Goal: Information Seeking & Learning: Check status

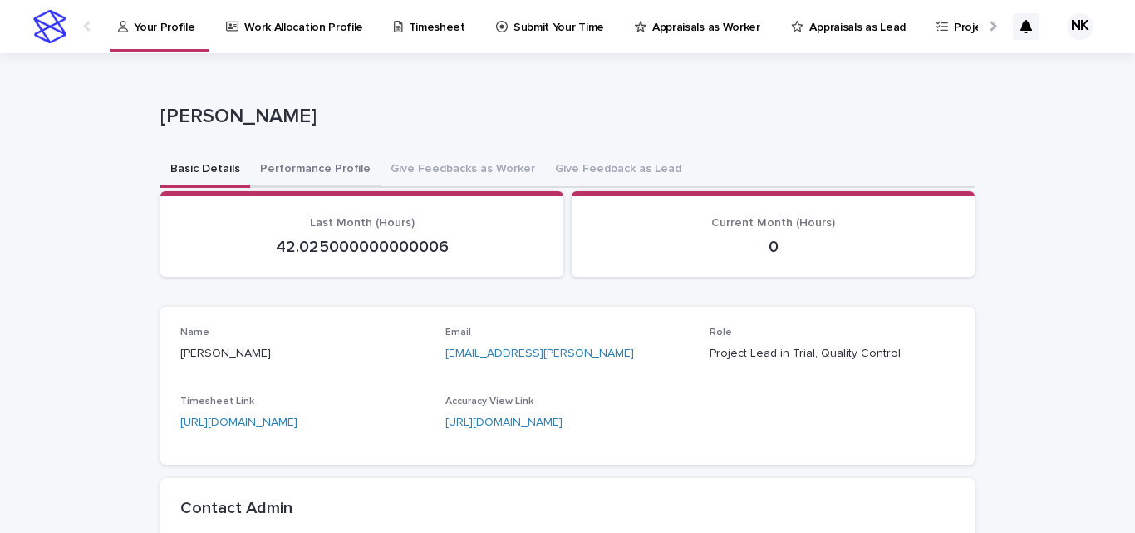
click at [288, 180] on button "Performance Profile" at bounding box center [315, 170] width 130 height 35
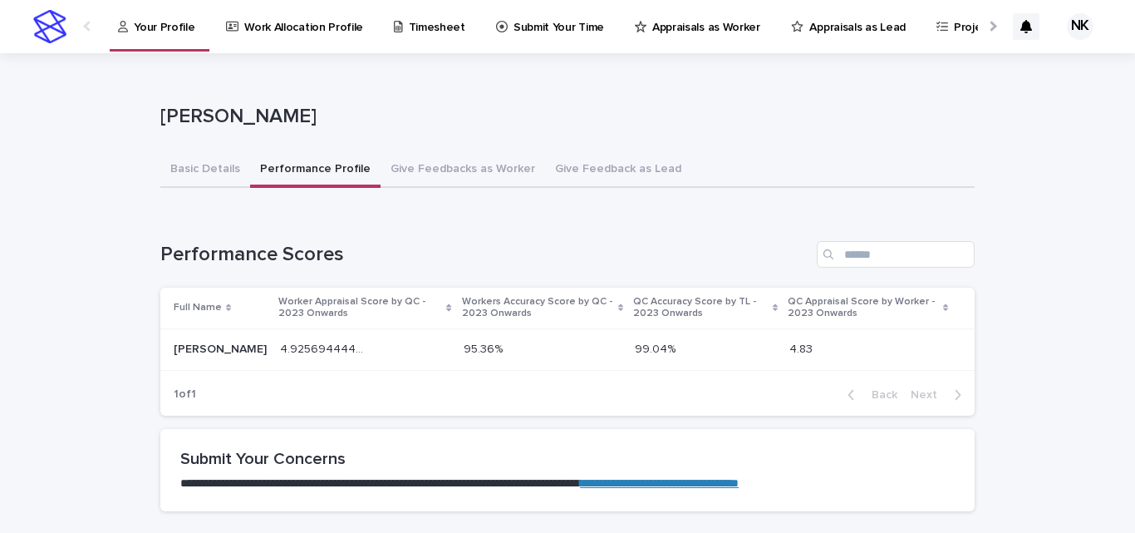
click at [663, 32] on p "Appraisals as Worker" at bounding box center [706, 17] width 108 height 35
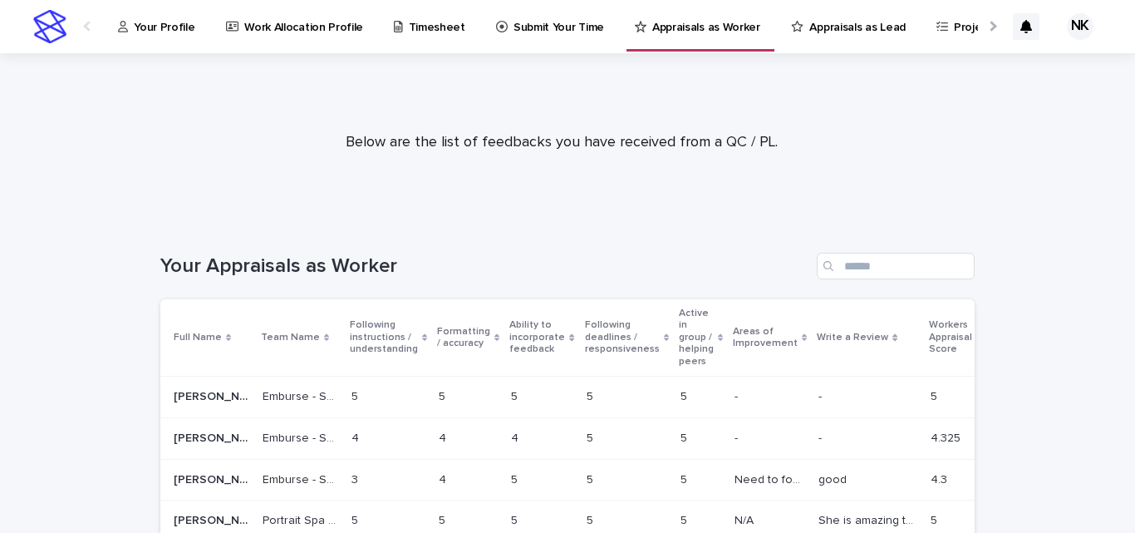
click at [824, 27] on p "Appraisals as Lead" at bounding box center [858, 17] width 96 height 35
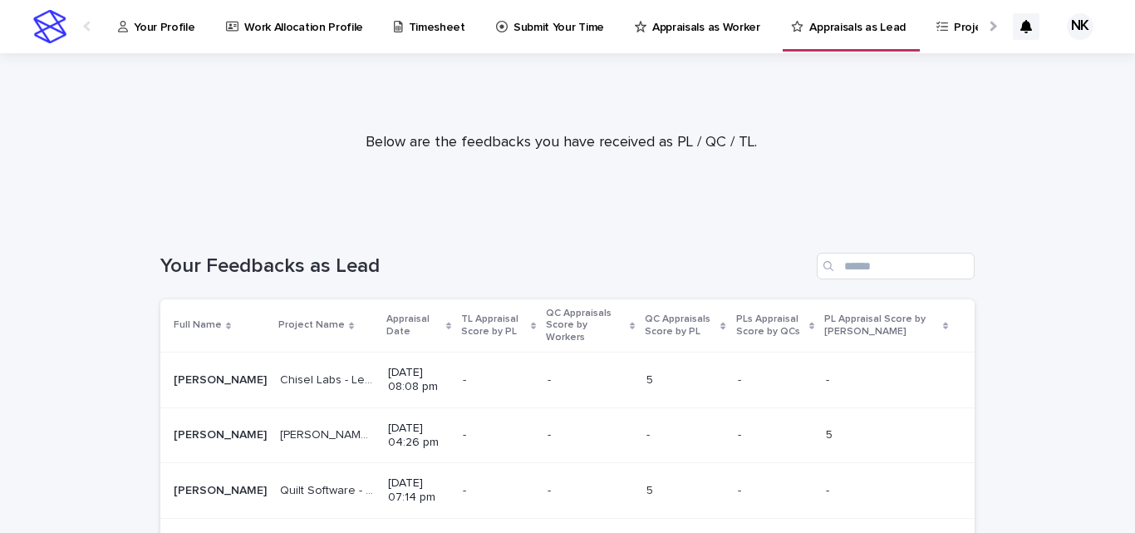
click at [386, 320] on p "Appraisal Date" at bounding box center [414, 325] width 56 height 31
click at [386, 319] on p "Appraisal Date" at bounding box center [414, 325] width 56 height 31
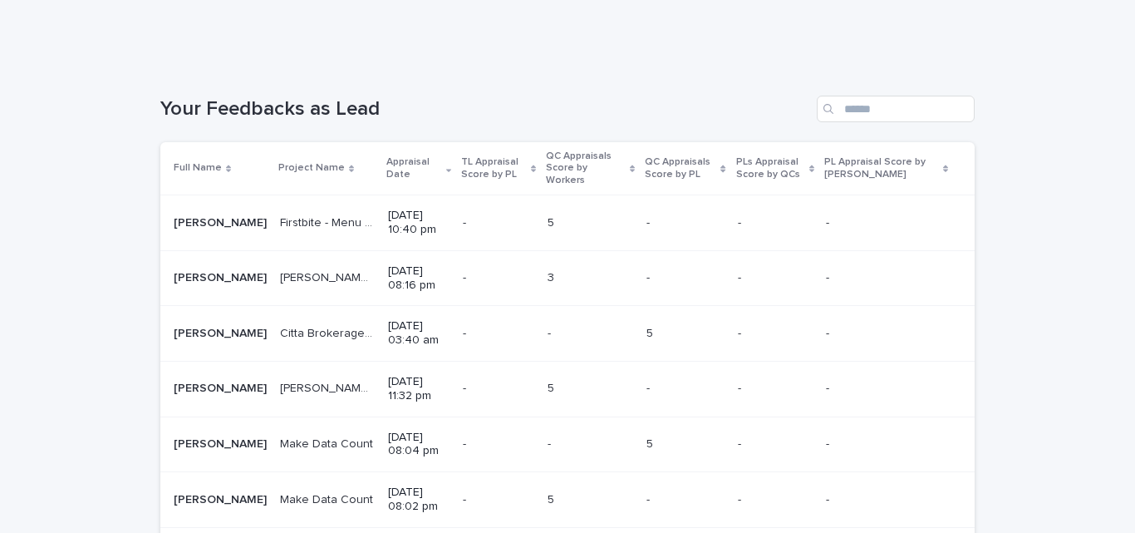
scroll to position [166, 0]
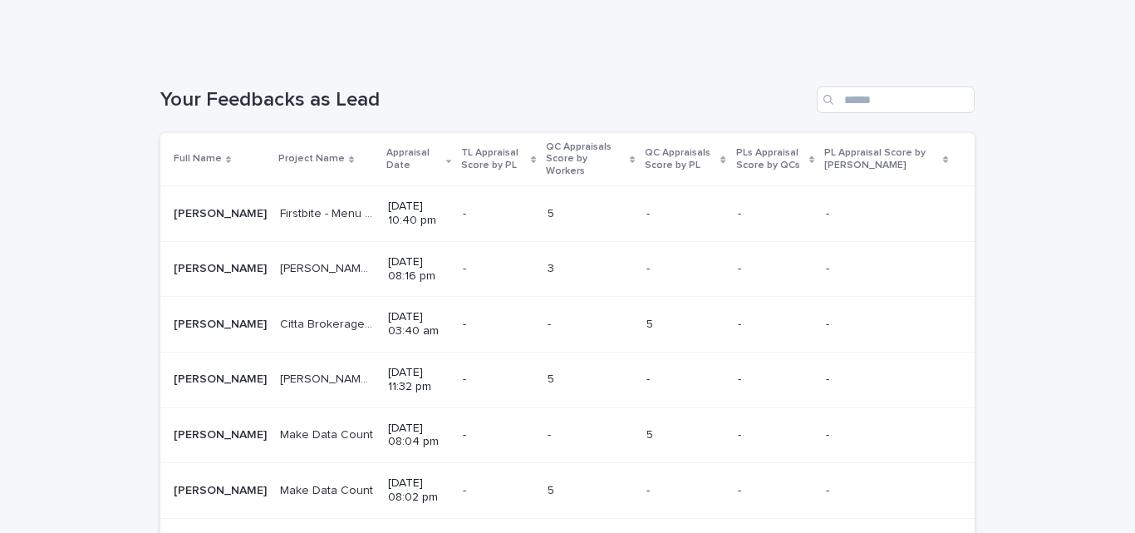
click at [472, 326] on div "- -" at bounding box center [498, 324] width 71 height 27
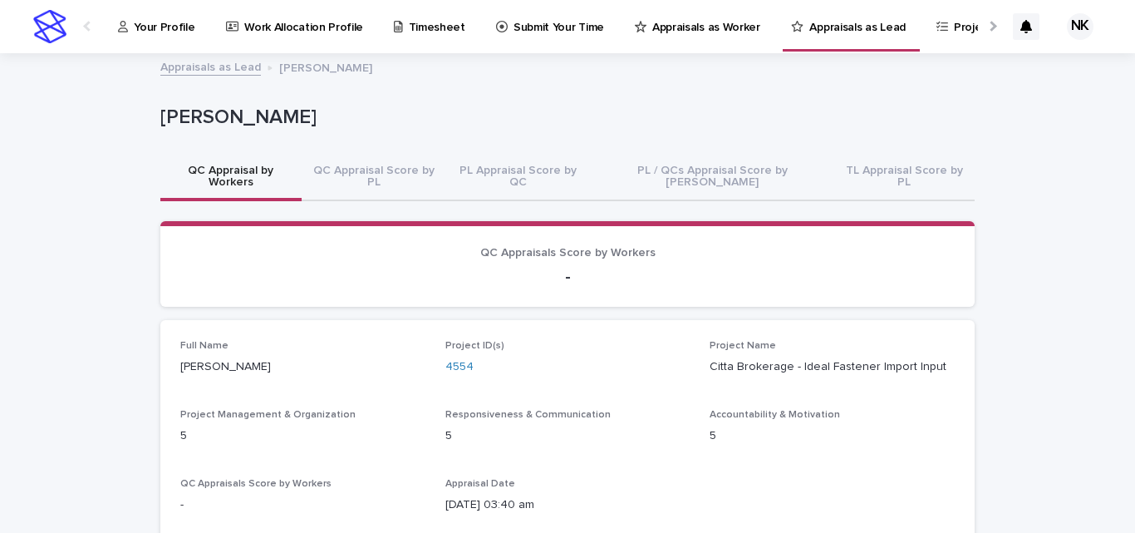
click at [155, 27] on p "Your Profile" at bounding box center [164, 17] width 61 height 35
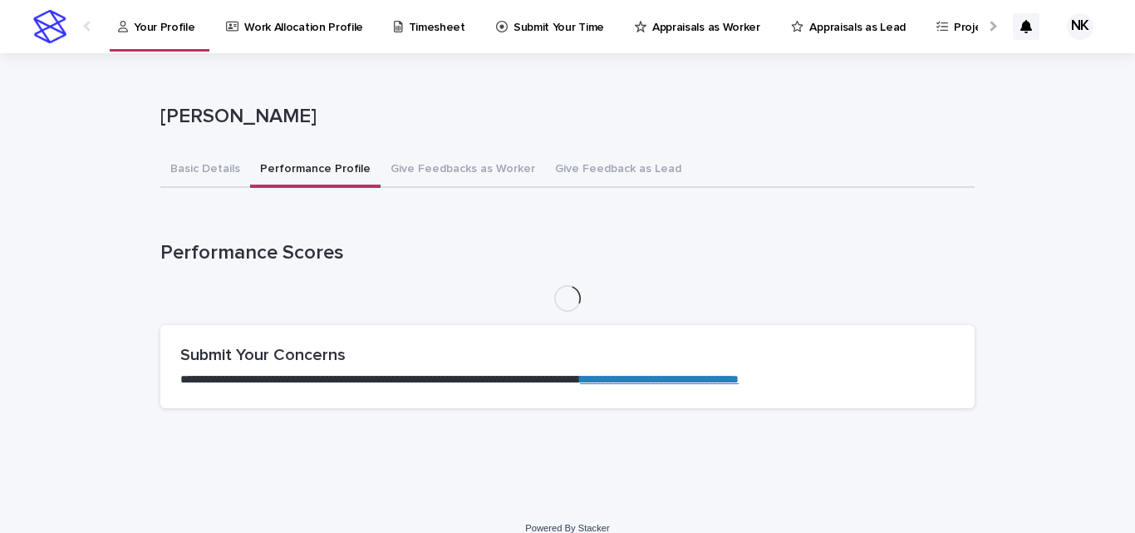
click at [288, 166] on button "Performance Profile" at bounding box center [315, 170] width 130 height 35
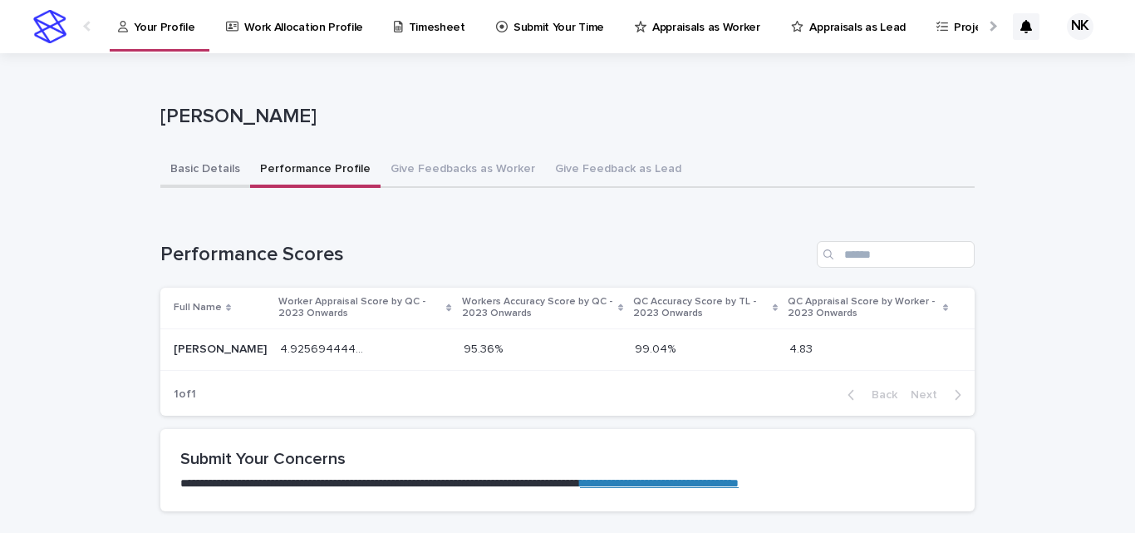
click at [176, 153] on button "Basic Details" at bounding box center [205, 170] width 90 height 35
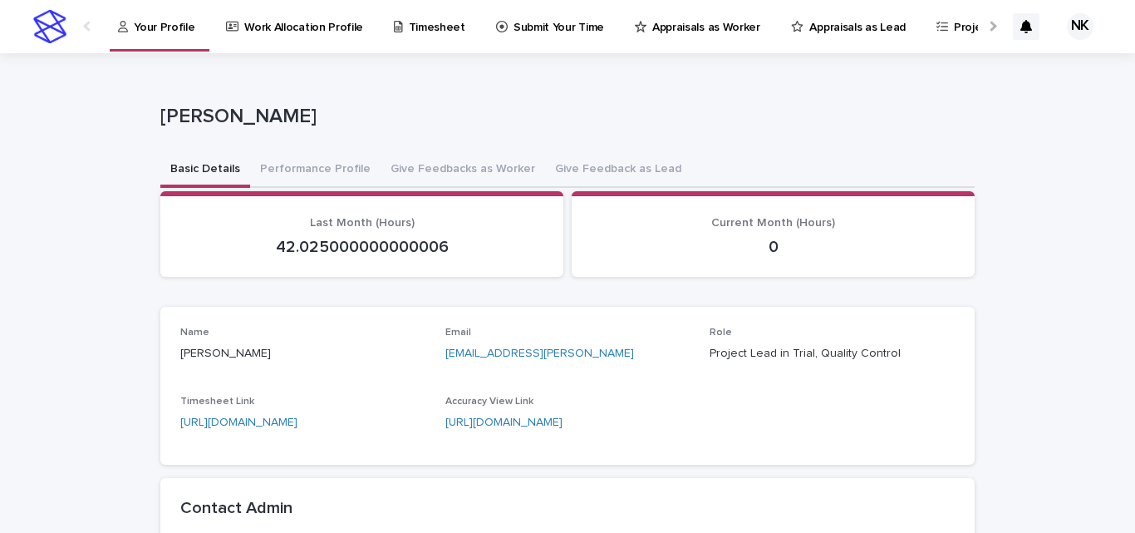
click at [317, 145] on div "[PERSON_NAME]" at bounding box center [567, 119] width 814 height 66
click at [287, 180] on button "Performance Profile" at bounding box center [315, 170] width 130 height 35
